Goal: Navigation & Orientation: Find specific page/section

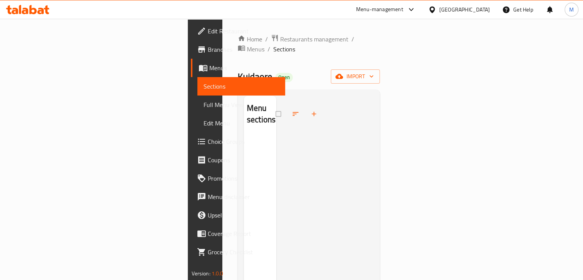
click at [482, 12] on div "[GEOGRAPHIC_DATA]" at bounding box center [465, 9] width 51 height 8
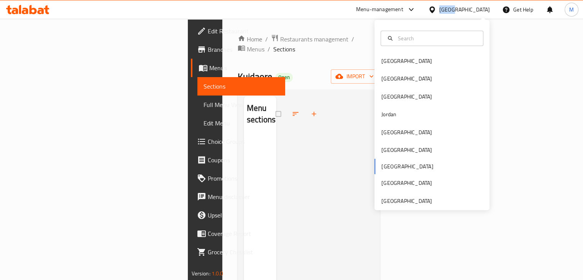
click at [482, 12] on div "[GEOGRAPHIC_DATA]" at bounding box center [465, 9] width 51 height 8
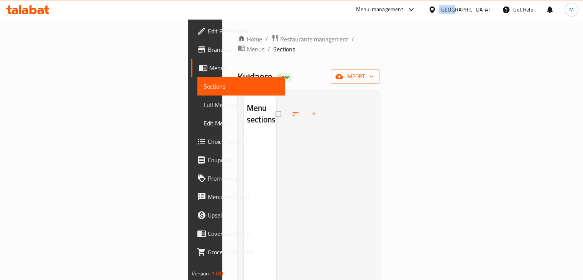
click at [480, 13] on div "[GEOGRAPHIC_DATA]" at bounding box center [465, 9] width 51 height 8
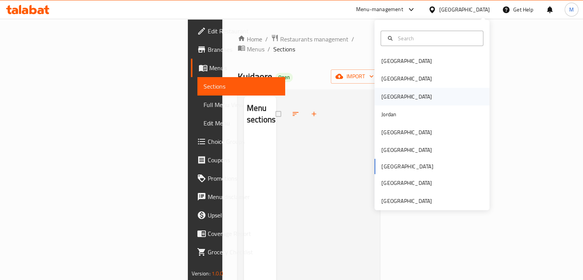
click at [423, 88] on div "[GEOGRAPHIC_DATA]" at bounding box center [432, 97] width 115 height 18
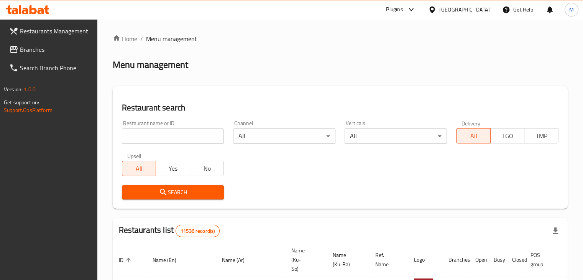
click at [483, 12] on div "[GEOGRAPHIC_DATA]" at bounding box center [465, 9] width 51 height 8
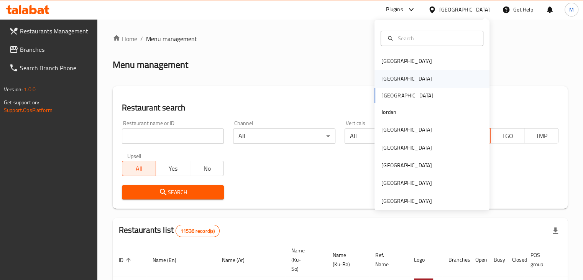
click at [402, 81] on div "[GEOGRAPHIC_DATA]" at bounding box center [432, 79] width 115 height 18
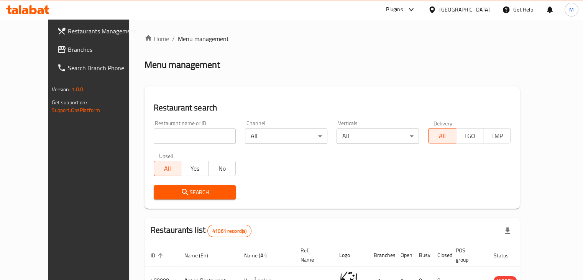
click at [68, 46] on span "Branches" at bounding box center [103, 49] width 71 height 9
